Goal: Task Accomplishment & Management: Use online tool/utility

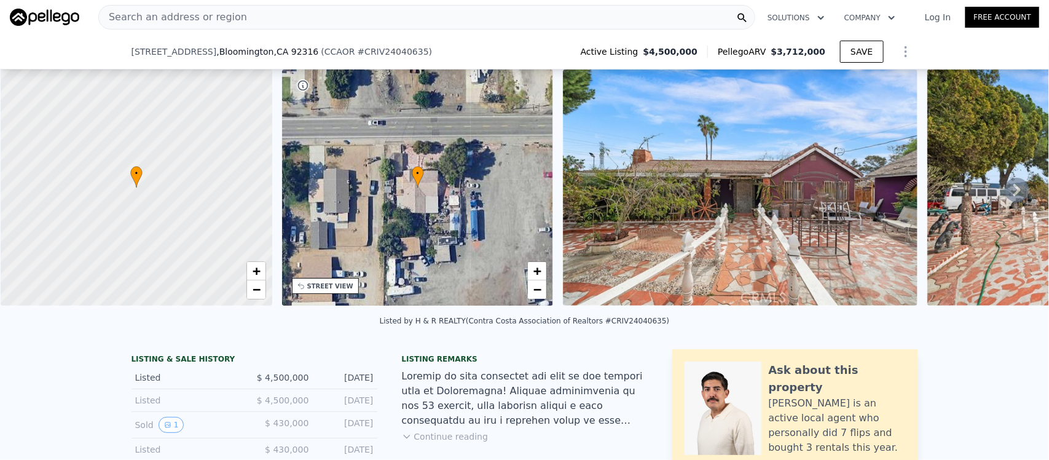
scroll to position [303, 0]
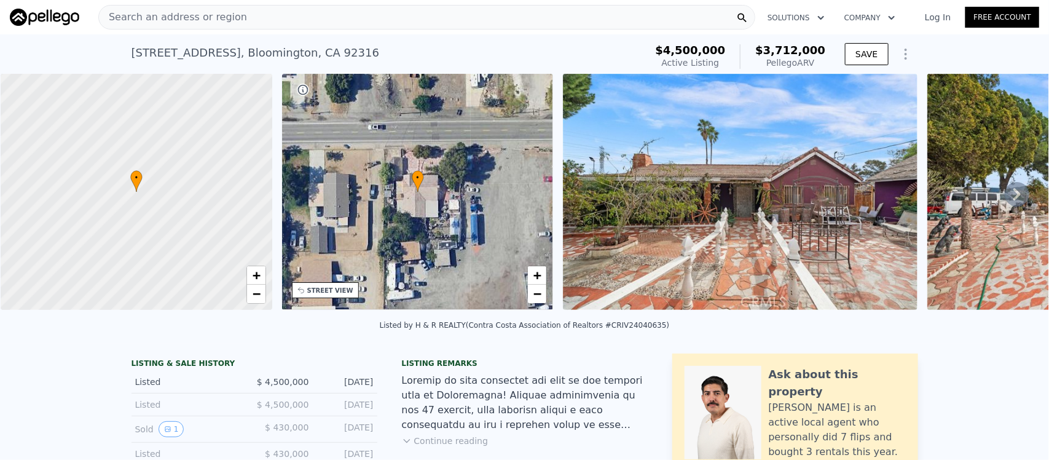
click at [226, 22] on span "Search an address or region" at bounding box center [173, 17] width 148 height 15
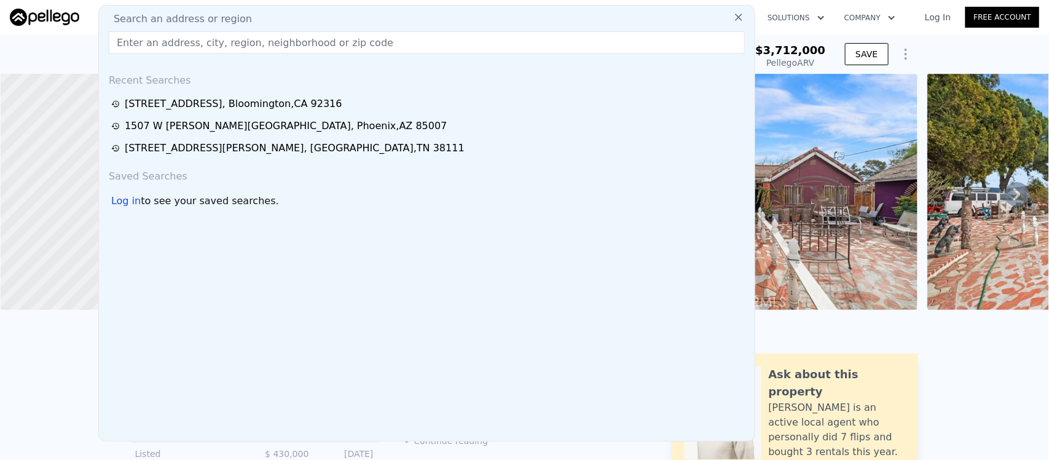
click at [81, 44] on div "19597 Jurupa Ave , Bloomington , CA 92316 Active at $4.500m (~ARV $3.712m ) $4,…" at bounding box center [524, 53] width 1049 height 39
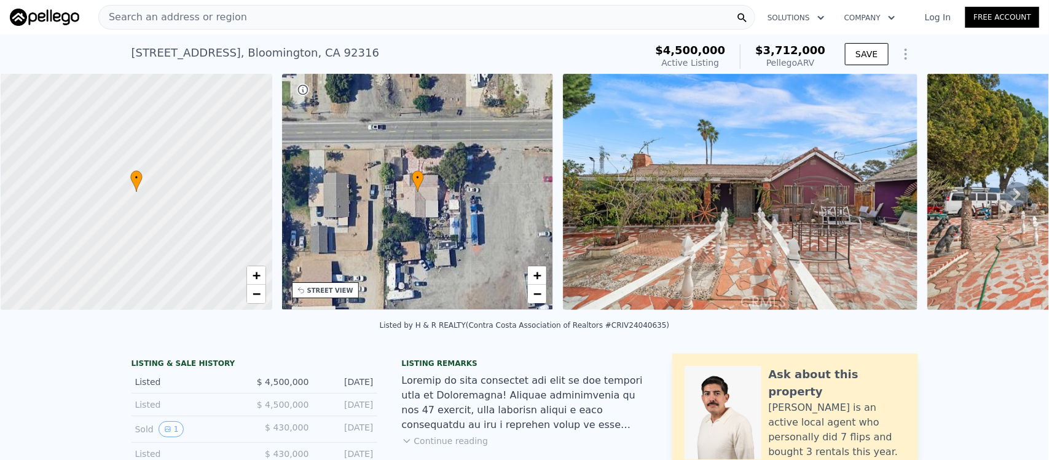
click at [148, 14] on span "Search an address or region" at bounding box center [173, 17] width 148 height 15
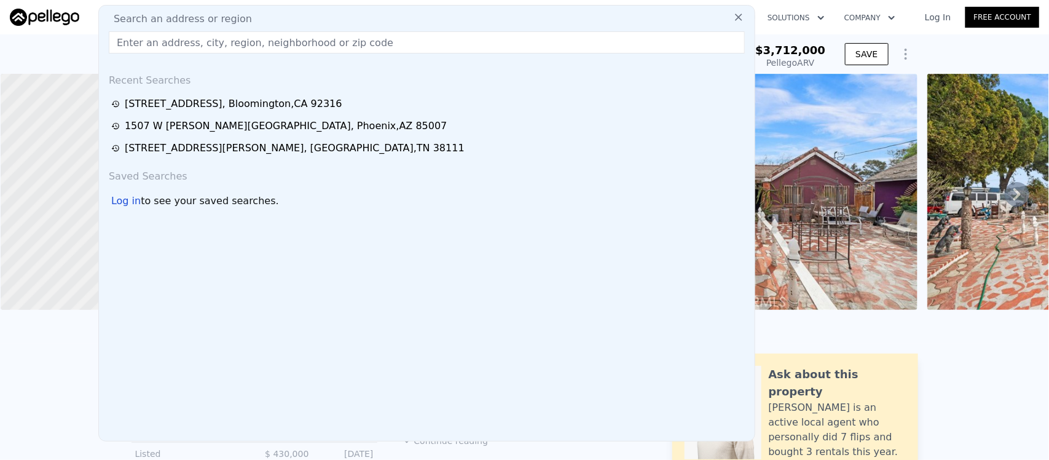
click at [79, 44] on div "19597 Jurupa Ave , Bloomington , CA 92316 Active at $4.500m (~ARV $3.712m ) $4,…" at bounding box center [524, 53] width 1049 height 39
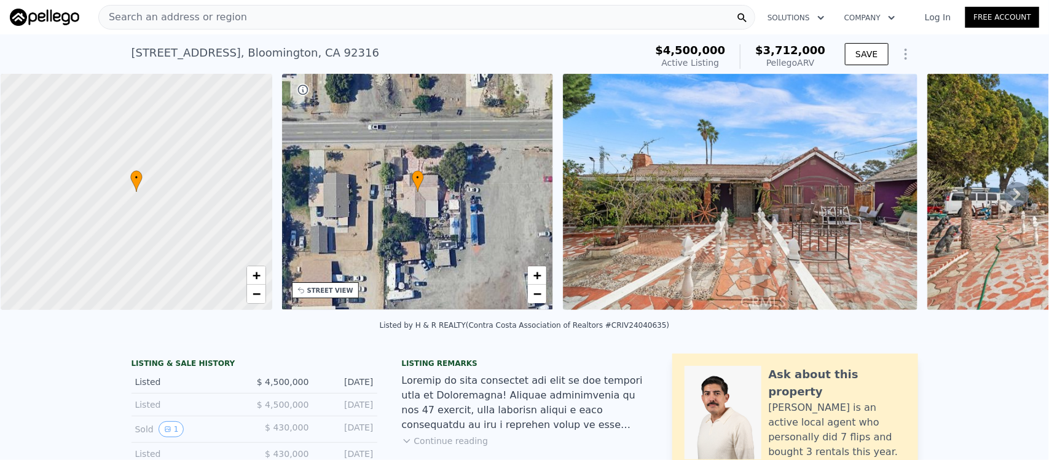
click at [176, 22] on span "Search an address or region" at bounding box center [173, 17] width 148 height 15
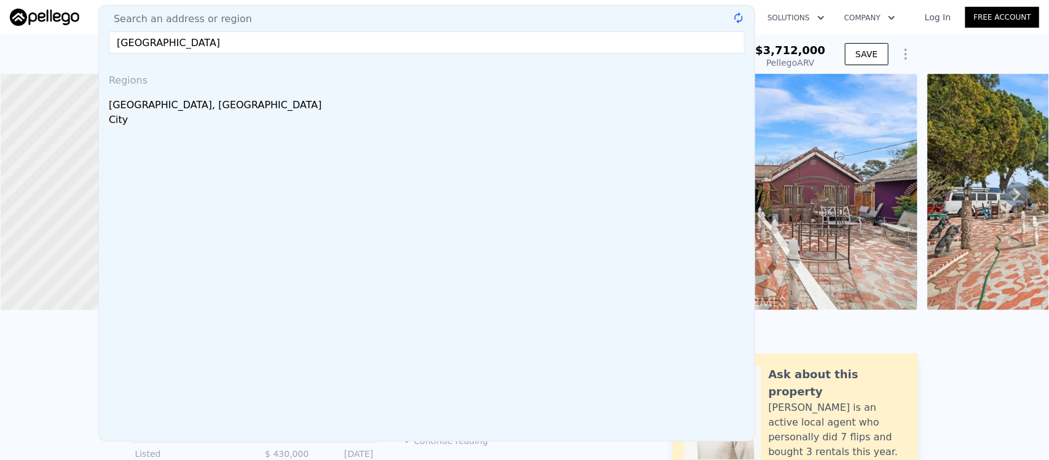
type input "366 jurupa AVE"
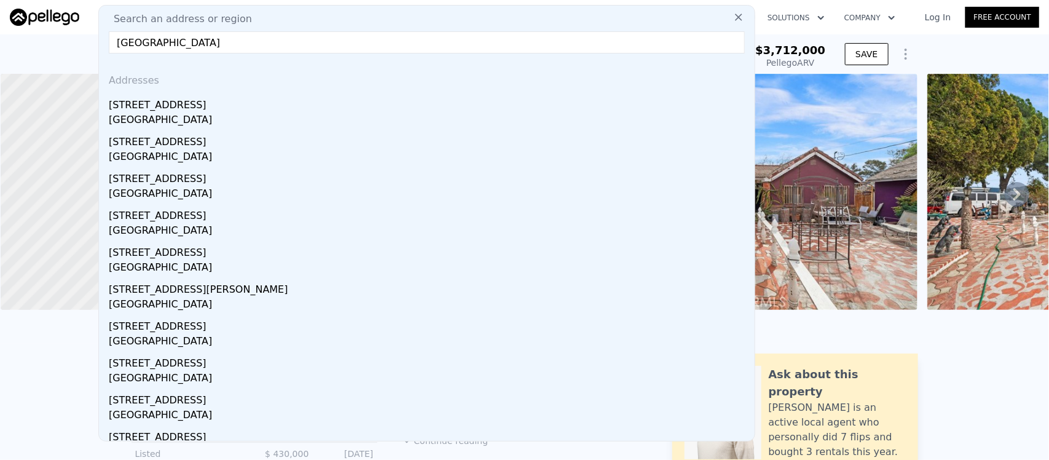
drag, startPoint x: 200, startPoint y: 44, endPoint x: 85, endPoint y: 23, distance: 117.5
click at [85, 23] on div "Search an address or region Search an address or region 366 jurupa AVE Addresse…" at bounding box center [525, 17] width 1030 height 30
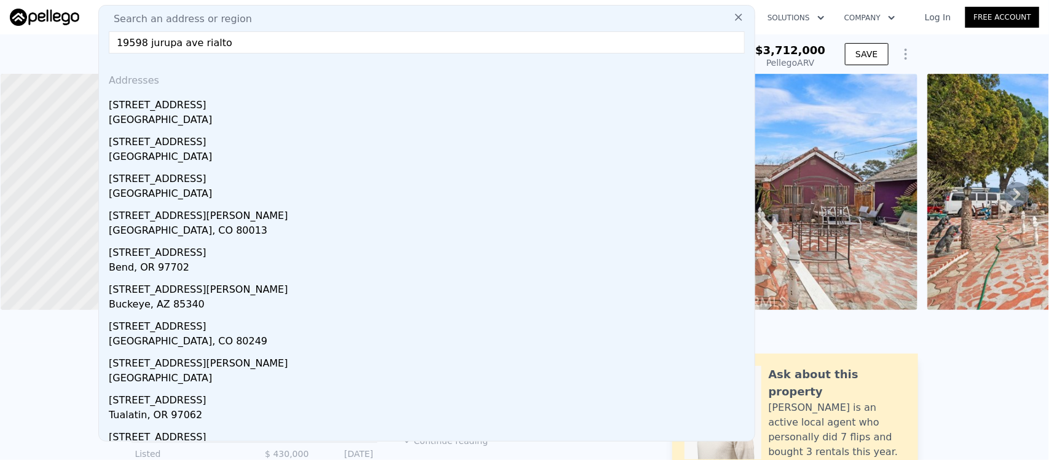
drag, startPoint x: 141, startPoint y: 45, endPoint x: 109, endPoint y: 46, distance: 32.0
click at [109, 46] on input "19598 jurupa ave rialto" at bounding box center [427, 42] width 636 height 22
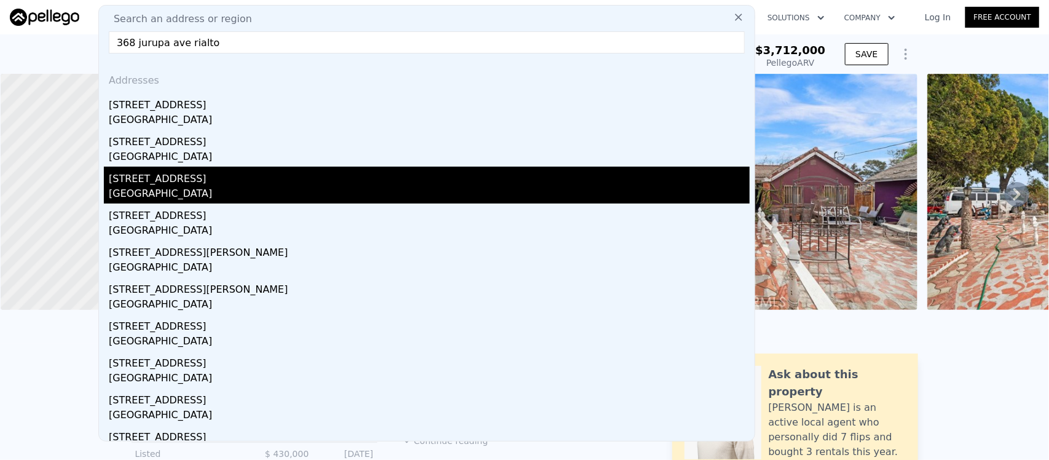
type input "368 jurupa ave rialto"
click at [133, 192] on div "Rialto, CA 92316" at bounding box center [429, 194] width 641 height 17
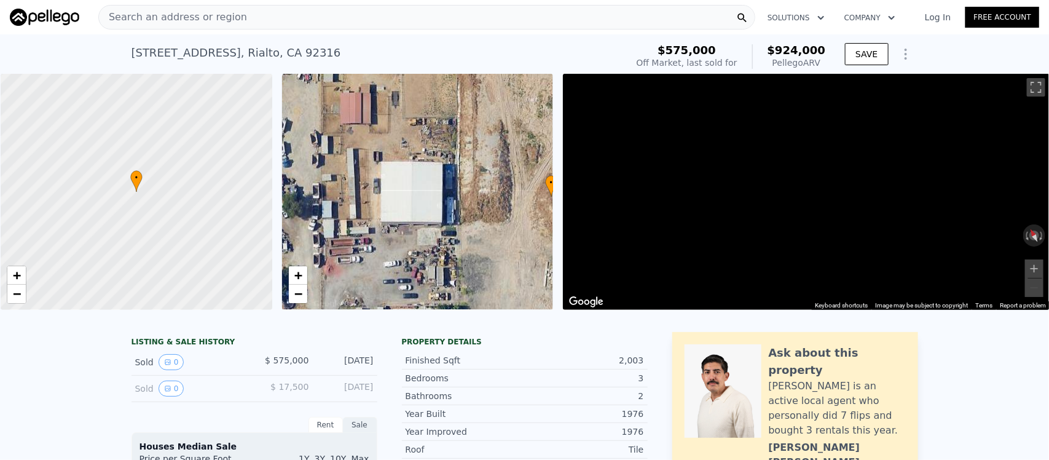
drag, startPoint x: 452, startPoint y: 145, endPoint x: 497, endPoint y: 140, distance: 44.5
click at [497, 140] on div "• + −" at bounding box center [418, 192] width 272 height 236
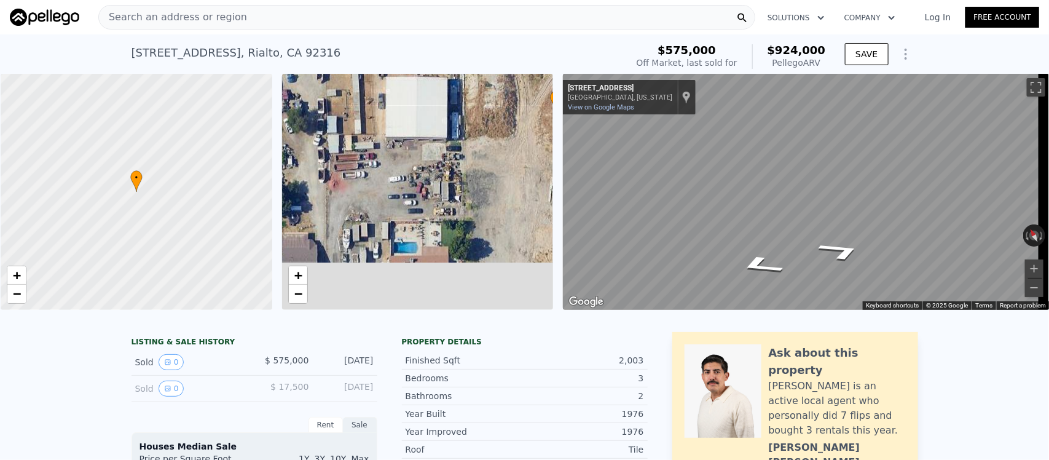
drag, startPoint x: 383, startPoint y: 207, endPoint x: 389, endPoint y: 105, distance: 102.2
click at [389, 105] on div "• + −" at bounding box center [418, 192] width 272 height 236
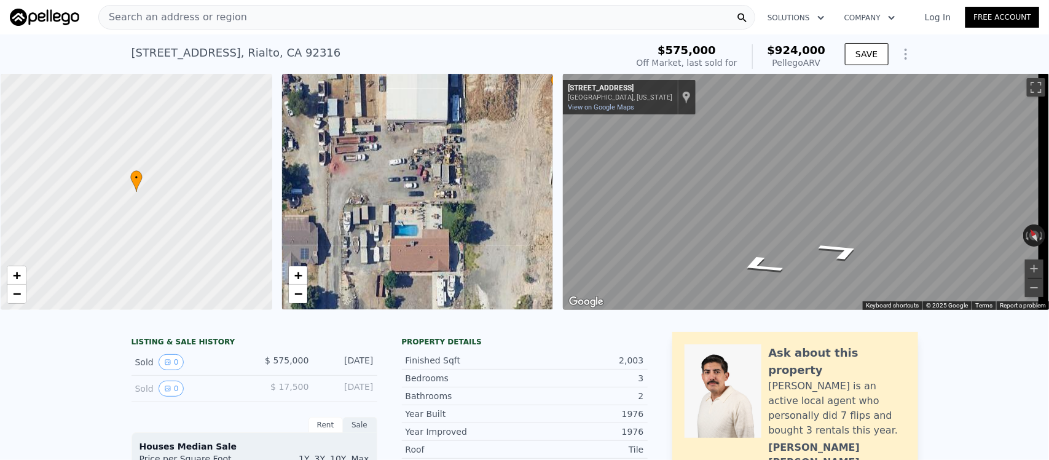
click at [385, 238] on div "• + −" at bounding box center [418, 192] width 272 height 236
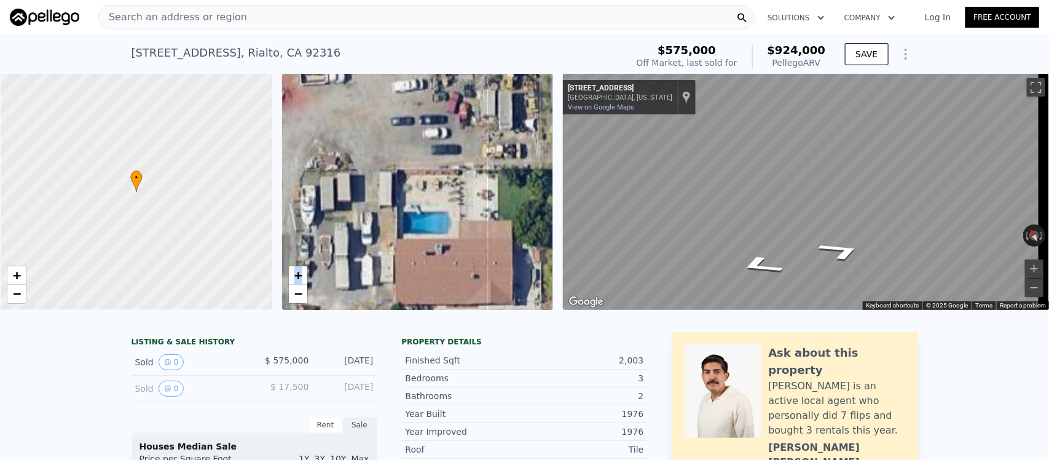
click at [385, 238] on div "• + −" at bounding box center [418, 192] width 272 height 236
click at [157, 12] on span "Search an address or region" at bounding box center [173, 17] width 148 height 15
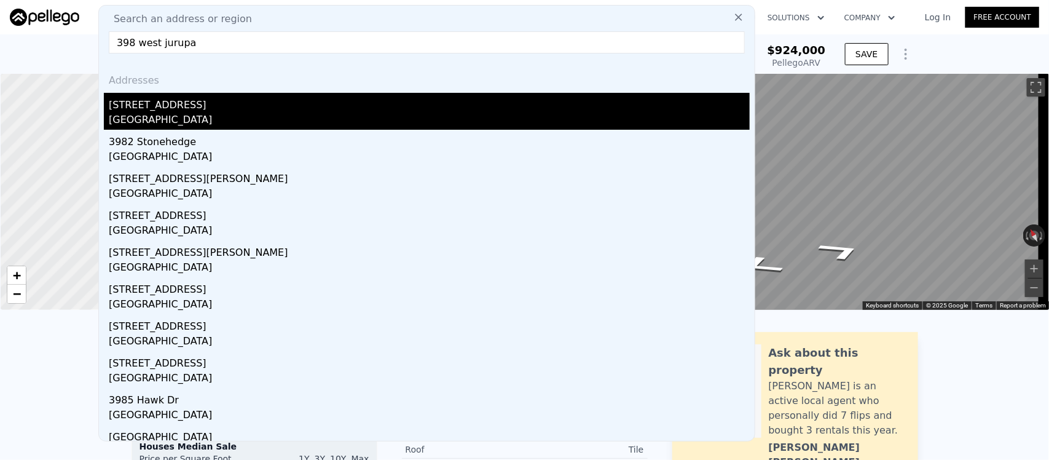
type input "398 west jurupa"
click at [154, 122] on div "Bloomington, CA 92316" at bounding box center [429, 121] width 641 height 17
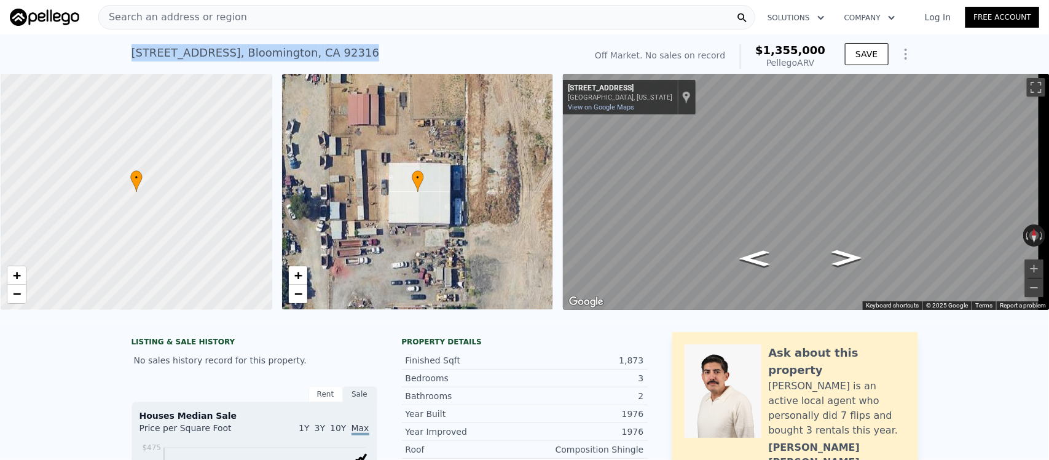
drag, startPoint x: 341, startPoint y: 52, endPoint x: 119, endPoint y: 60, distance: 222.7
click at [119, 60] on div "398 W Jurupa Ave , Bloomington , CA 92316 No sales on record (~ARV $1.355m ) Of…" at bounding box center [524, 53] width 1049 height 39
copy div "398 W Jurupa Ave , Bloomington , CA 92316"
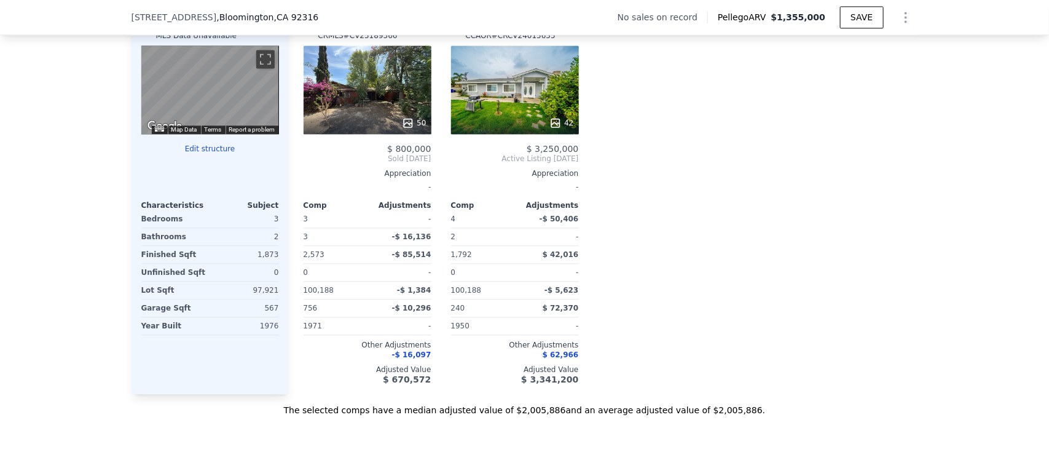
scroll to position [1153, 0]
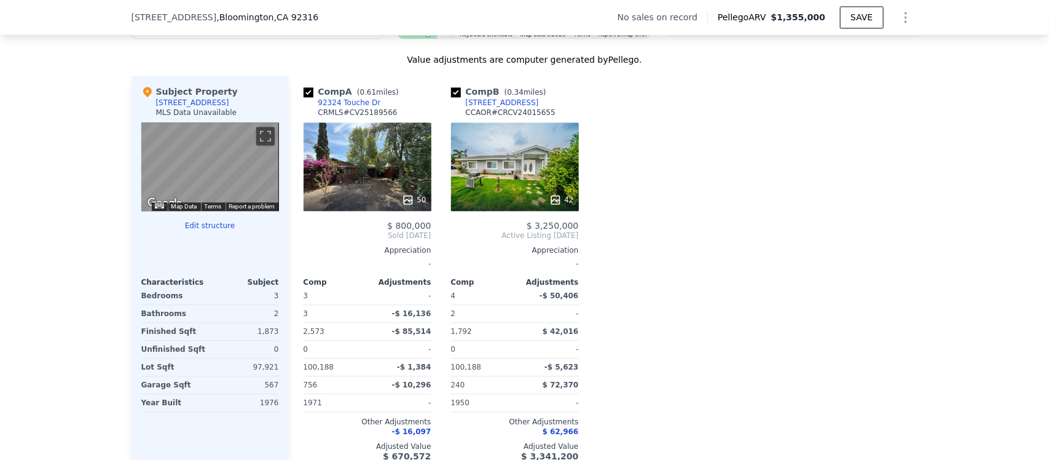
click at [203, 240] on div at bounding box center [210, 236] width 138 height 10
click at [203, 231] on button "Edit structure" at bounding box center [210, 226] width 138 height 10
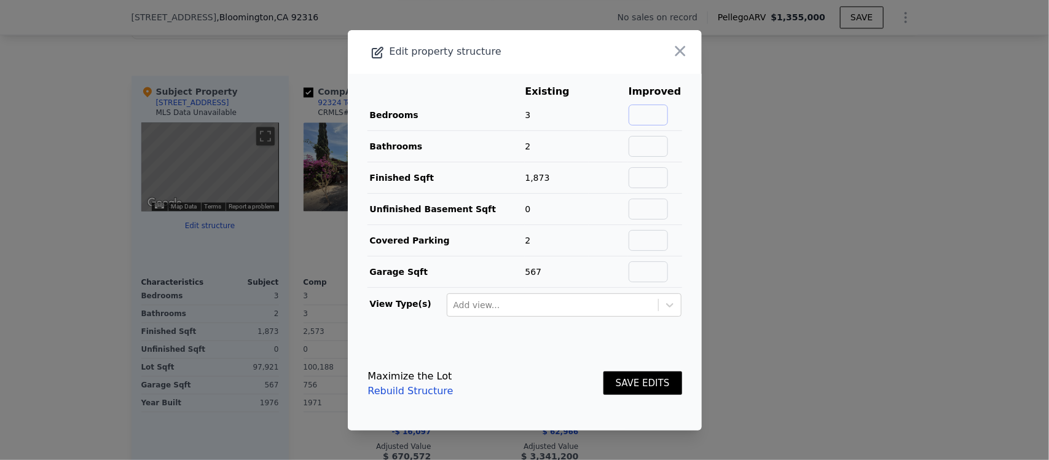
click at [641, 109] on input "text" at bounding box center [648, 115] width 39 height 21
type input "4"
click at [629, 384] on button "SAVE EDITS" at bounding box center [643, 383] width 79 height 24
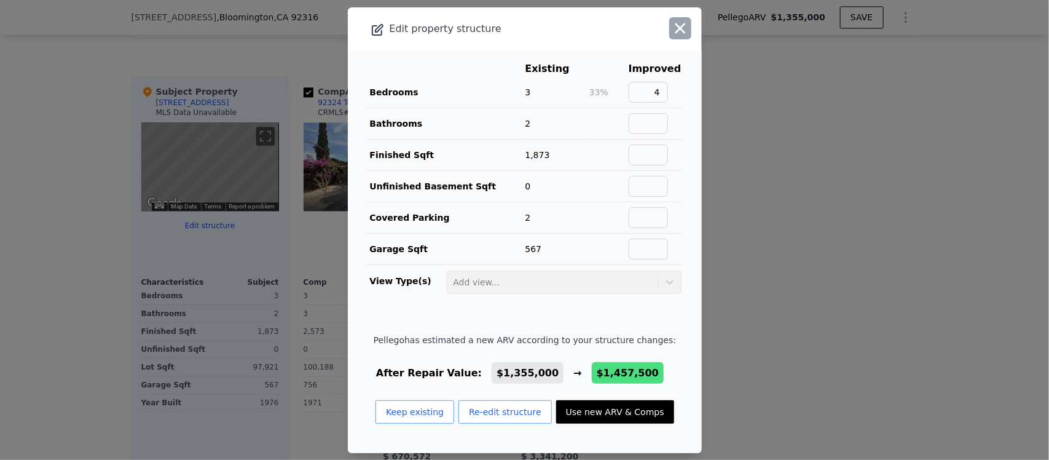
click at [676, 28] on icon "button" at bounding box center [681, 28] width 10 height 10
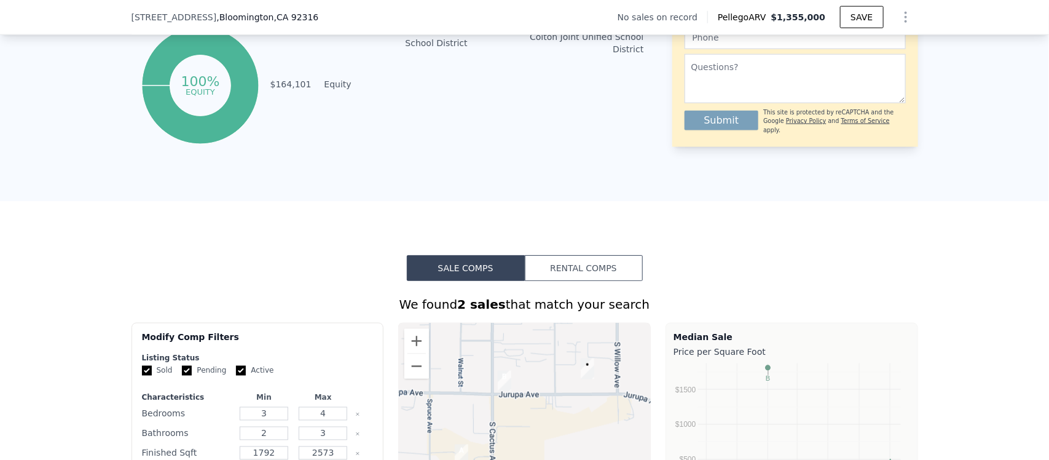
scroll to position [0, 0]
